Goal: Transaction & Acquisition: Register for event/course

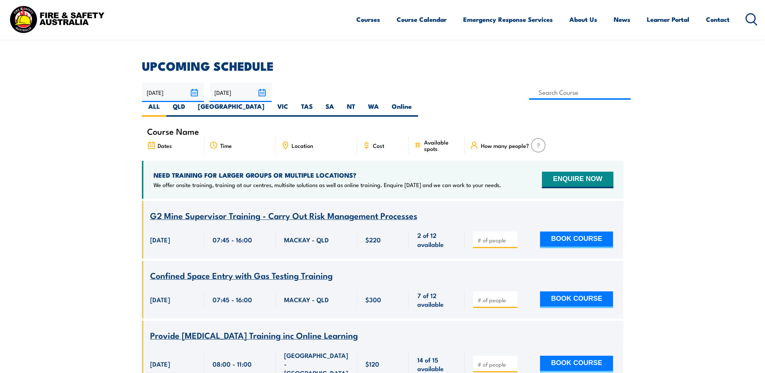
click at [194, 94] on input "16/09/2025" at bounding box center [173, 92] width 62 height 19
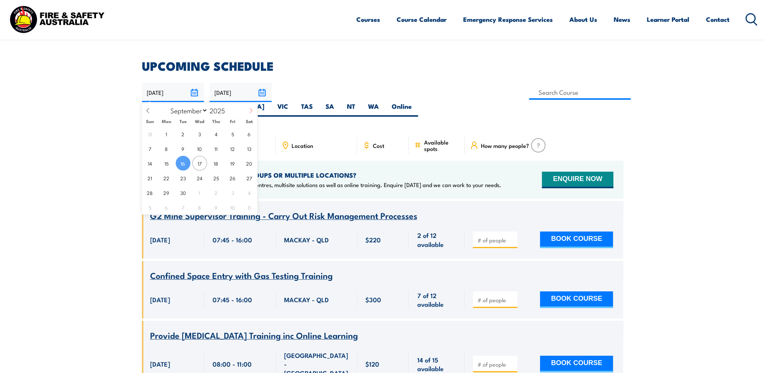
click at [247, 111] on span at bounding box center [251, 113] width 13 height 20
click at [150, 114] on span at bounding box center [147, 113] width 13 height 20
select select "9"
click at [183, 164] on span "14" at bounding box center [183, 163] width 15 height 15
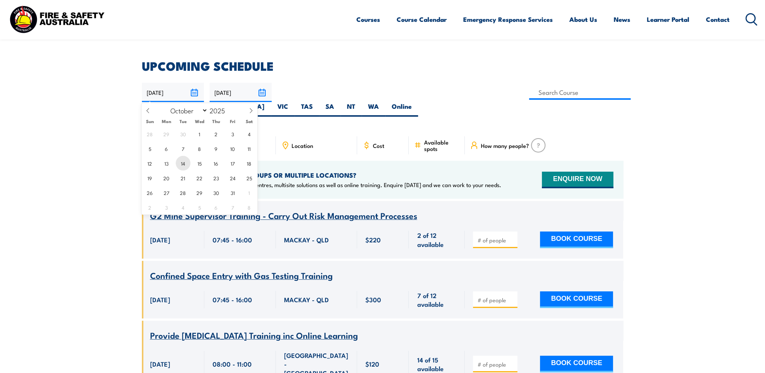
type input "[DATE]"
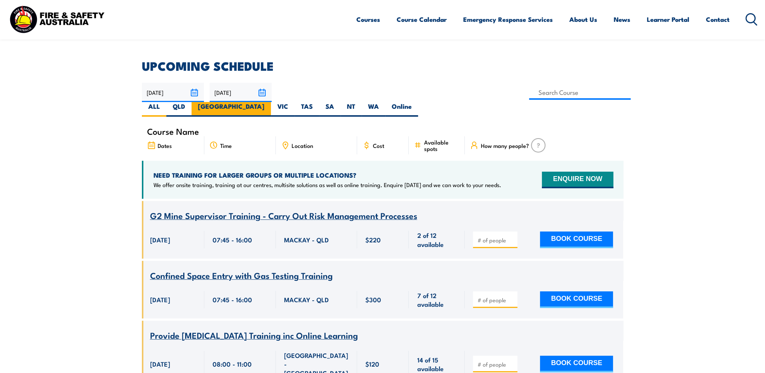
click at [271, 102] on label "[GEOGRAPHIC_DATA]" at bounding box center [230, 109] width 79 height 15
click at [269, 102] on input "[GEOGRAPHIC_DATA]" at bounding box center [266, 104] width 5 height 5
radio input "true"
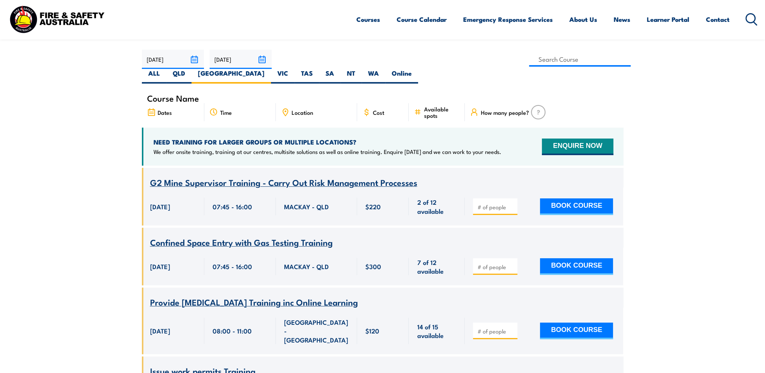
scroll to position [263, 0]
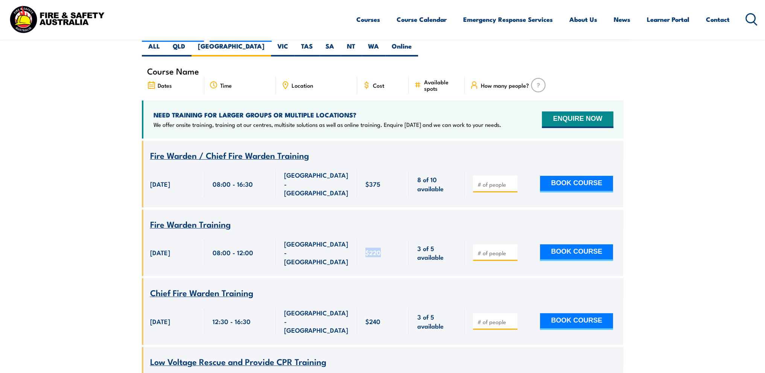
drag, startPoint x: 365, startPoint y: 227, endPoint x: 395, endPoint y: 227, distance: 29.7
click at [395, 239] on div "$220" at bounding box center [382, 252] width 35 height 26
click at [377, 248] on span "$220" at bounding box center [372, 252] width 15 height 9
drag, startPoint x: 364, startPoint y: 157, endPoint x: 375, endPoint y: 163, distance: 11.8
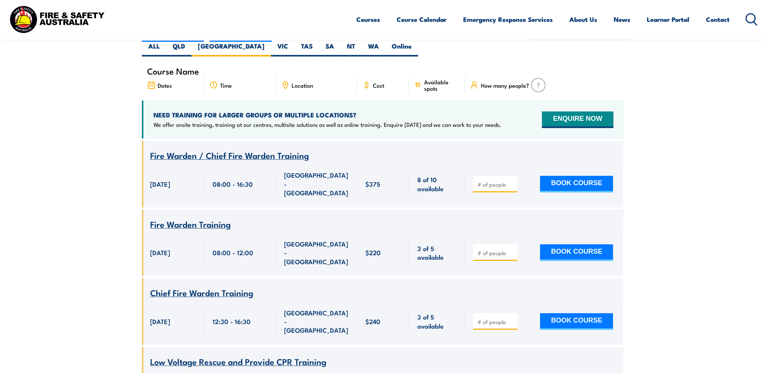
click at [375, 160] on div "$375" at bounding box center [383, 183] width 52 height 47
click at [379, 179] on span "$375" at bounding box center [372, 183] width 15 height 9
